Goal: Task Accomplishment & Management: Manage account settings

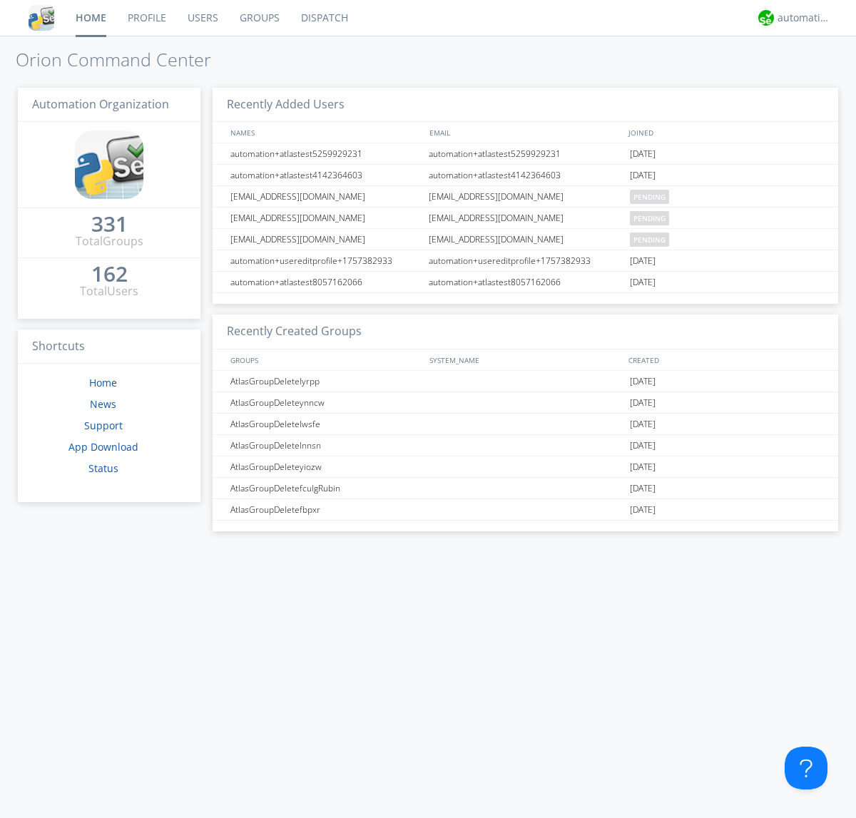
click at [202, 18] on link "Users" at bounding box center [203, 18] width 52 height 36
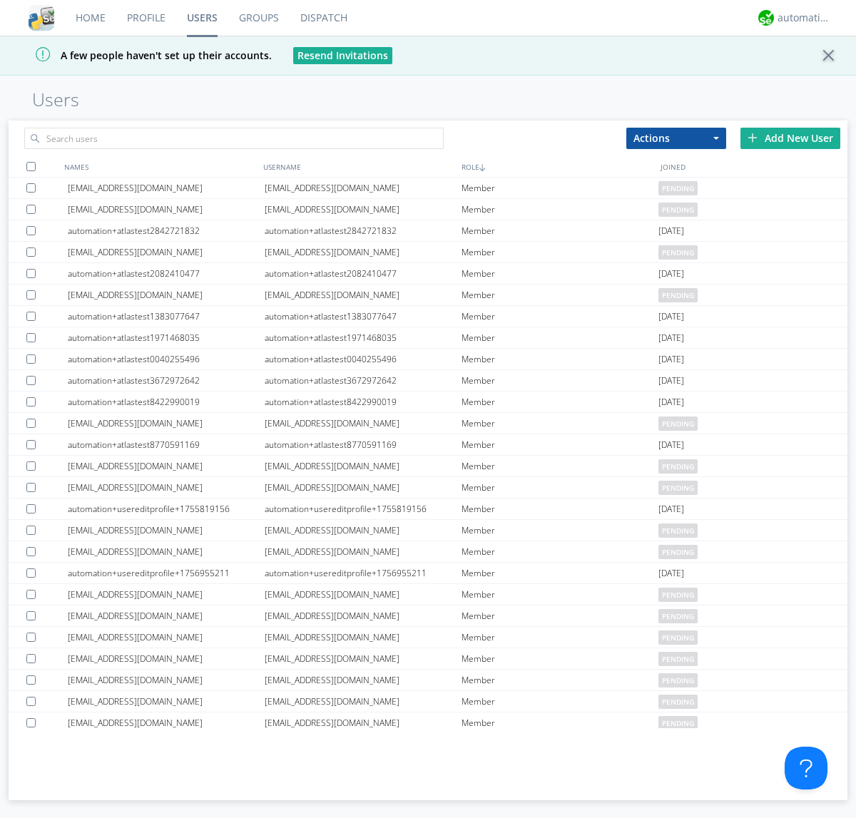
click at [790, 138] on div "Add New User" at bounding box center [790, 138] width 100 height 21
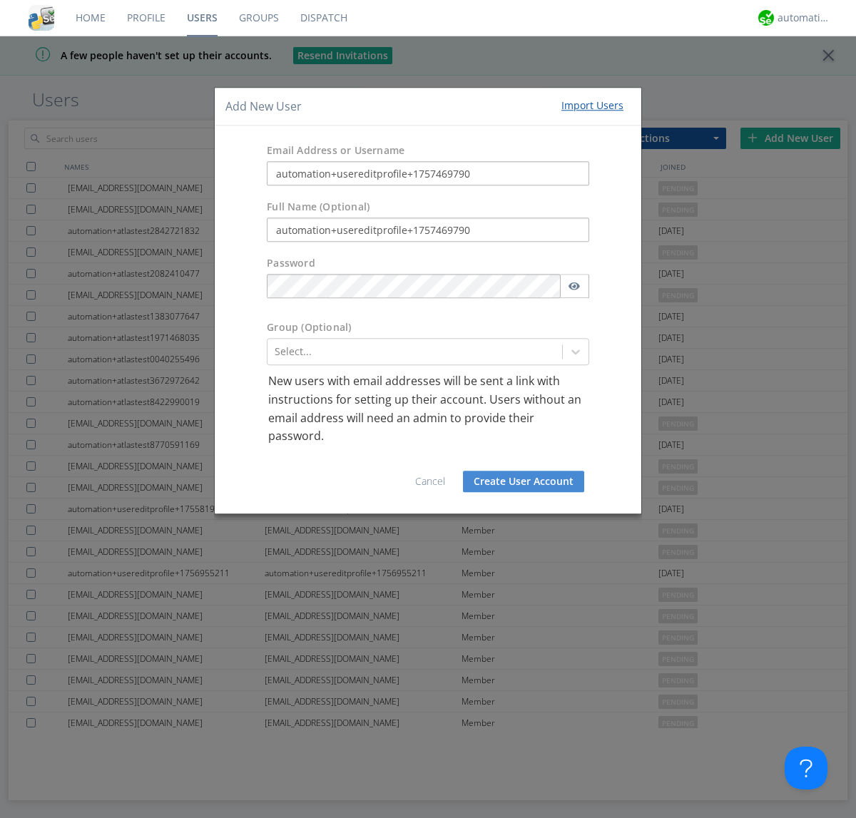
click at [523, 481] on button "Create User Account" at bounding box center [523, 481] width 121 height 21
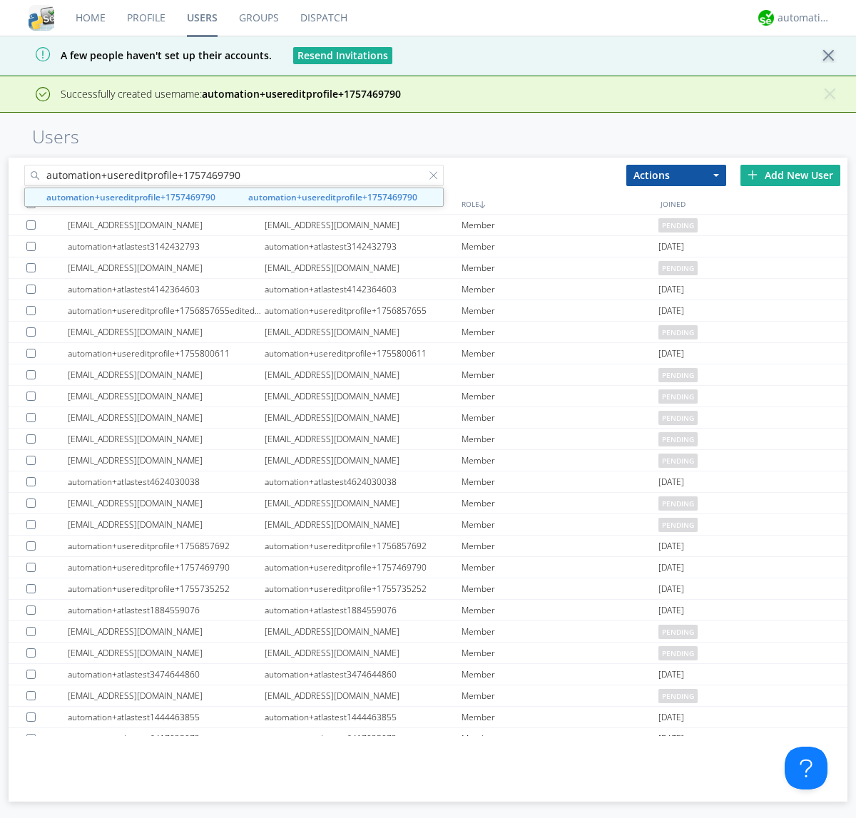
type input "automation+usereditprofile+1757469790"
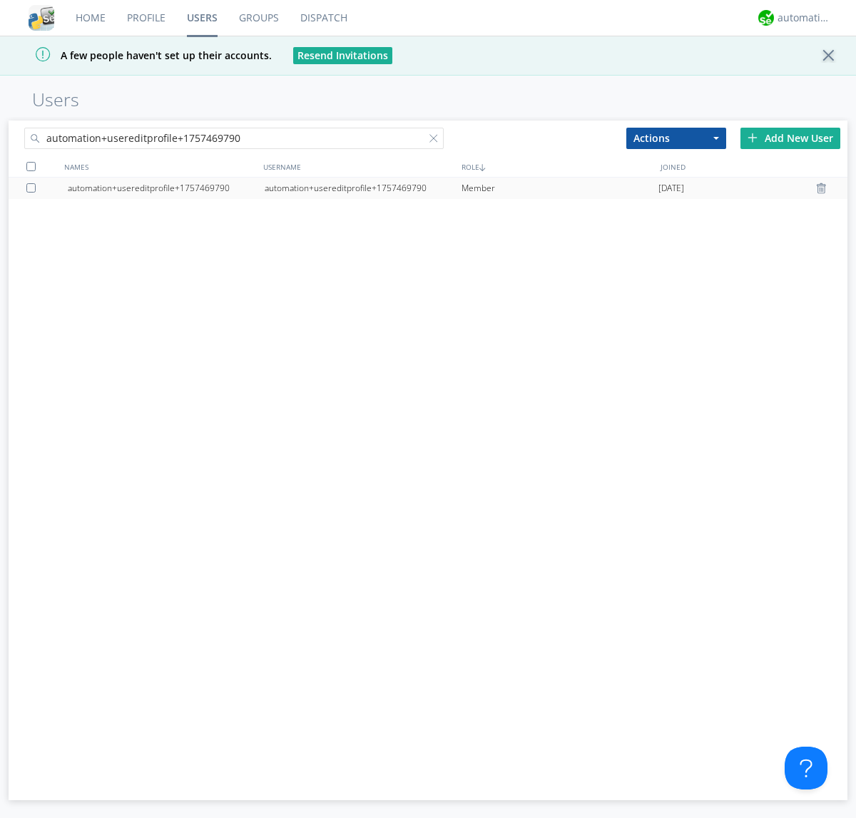
click at [362, 188] on div "automation+usereditprofile+1757469790" at bounding box center [363, 188] width 197 height 21
